Goal: Communication & Community: Answer question/provide support

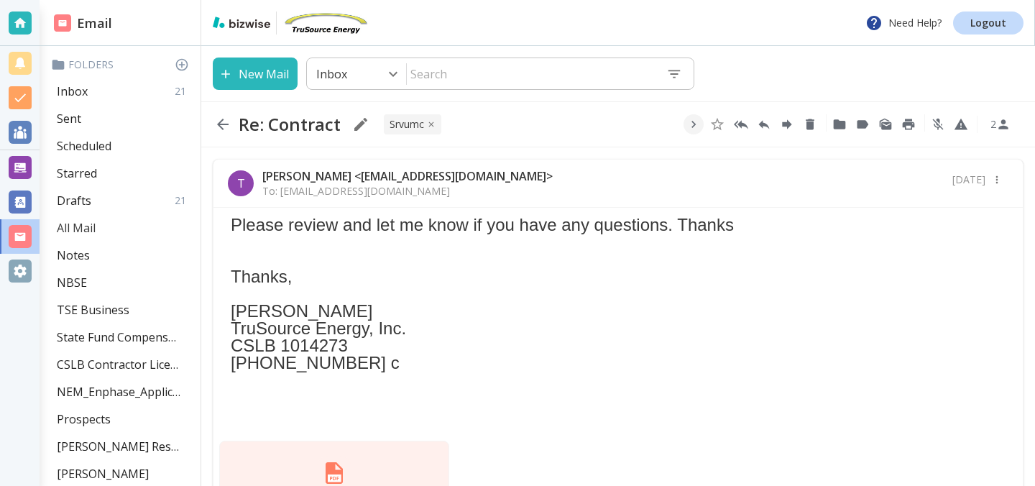
scroll to position [153, 0]
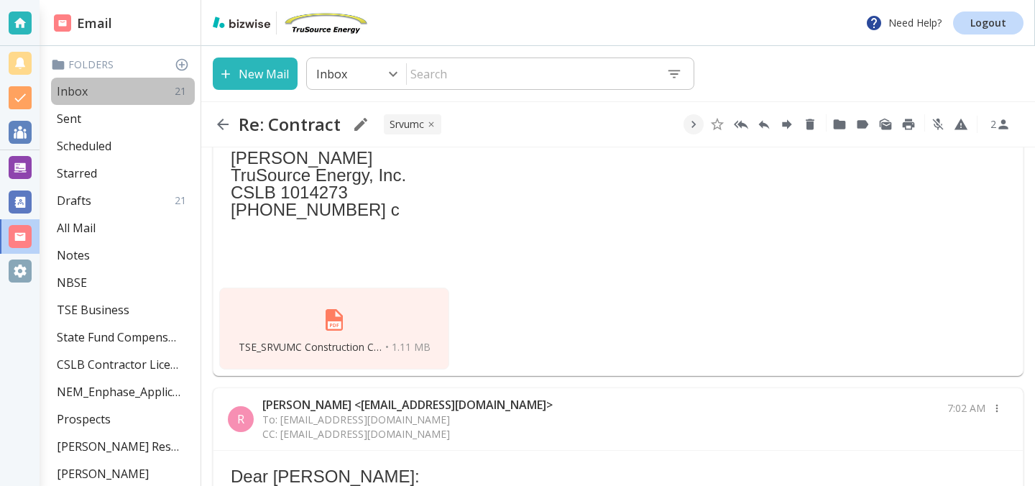
click at [101, 91] on div "Inbox 21" at bounding box center [123, 91] width 144 height 27
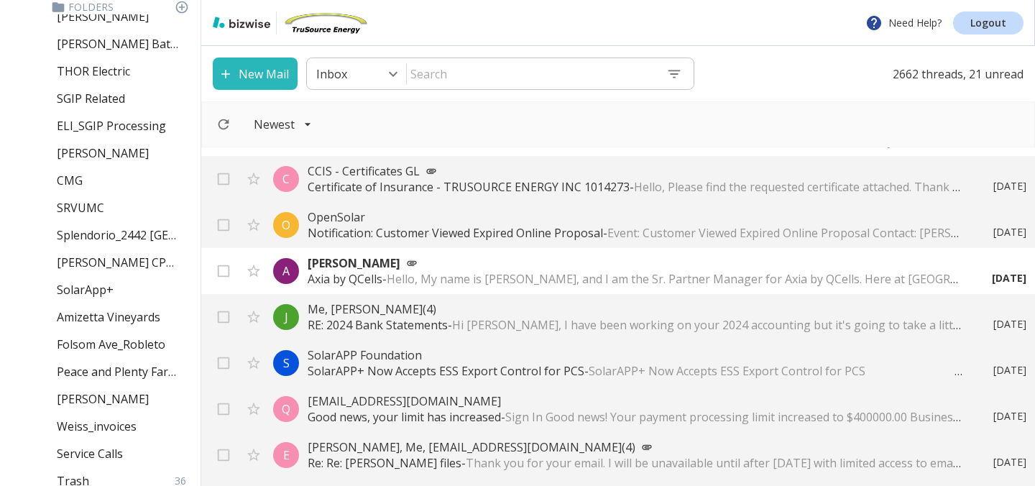
scroll to position [510, 0]
click at [80, 210] on p "SRVUMC" at bounding box center [80, 209] width 47 height 16
type input "37"
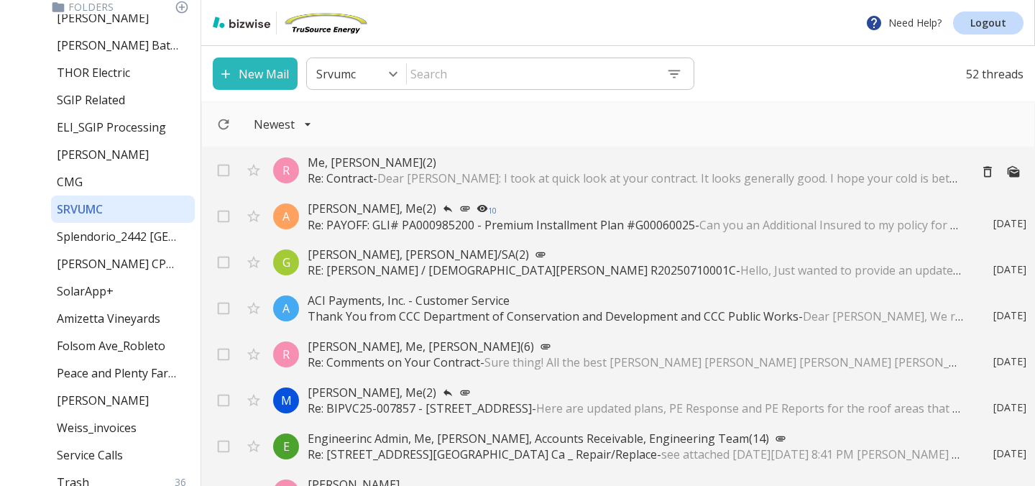
click at [448, 170] on p "Me, Robert Baker (2)" at bounding box center [633, 163] width 650 height 16
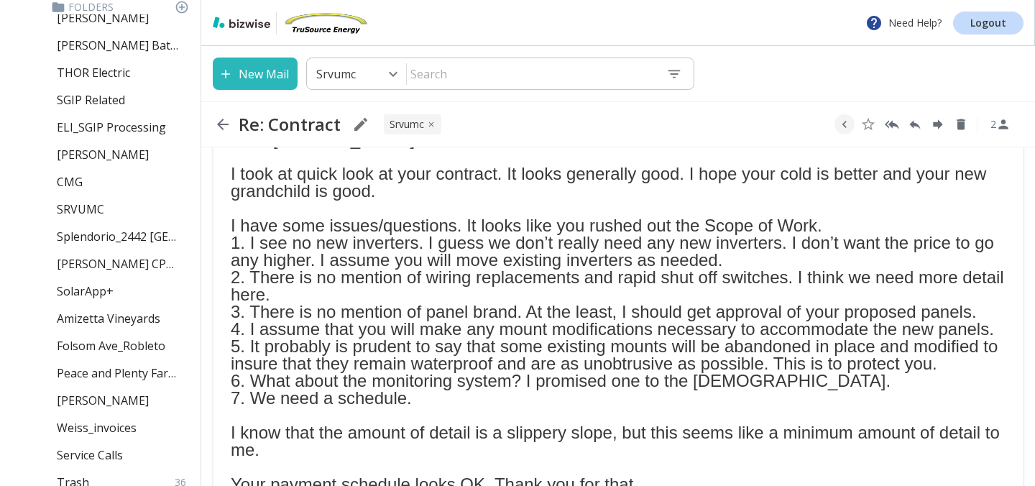
scroll to position [167, 0]
drag, startPoint x: 226, startPoint y: 229, endPoint x: 430, endPoint y: 405, distance: 269.1
click at [430, 405] on div "R Robert Baker <rbaker350@gmail.com> To: tcilenti@trusourceenergy.com CC: rbake…" at bounding box center [618, 446] width 811 height 788
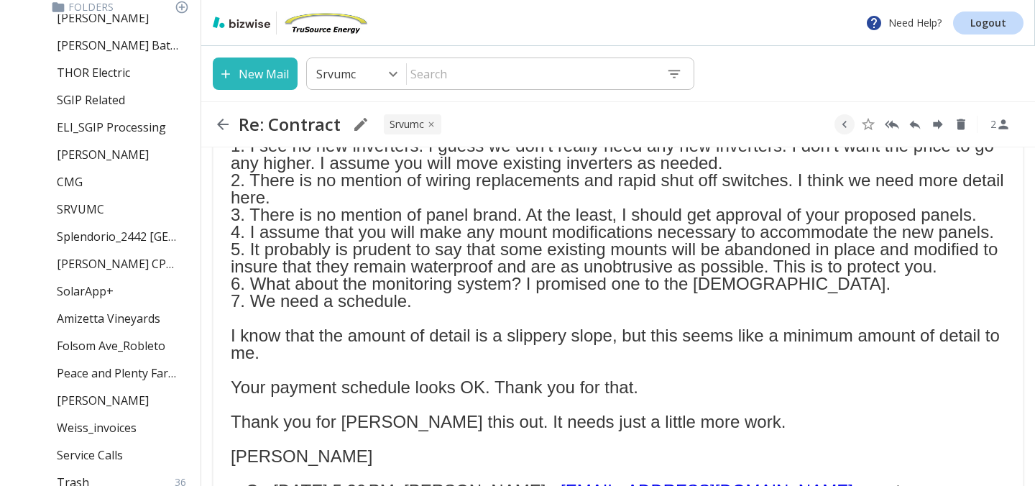
scroll to position [271, 0]
